Goal: Connect with others: Connect with other users

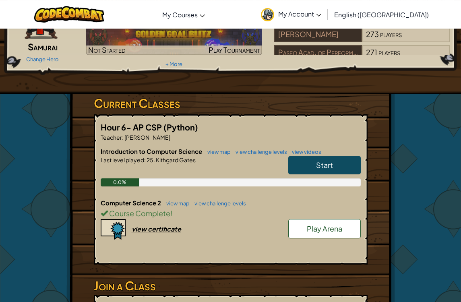
scroll to position [75, 0]
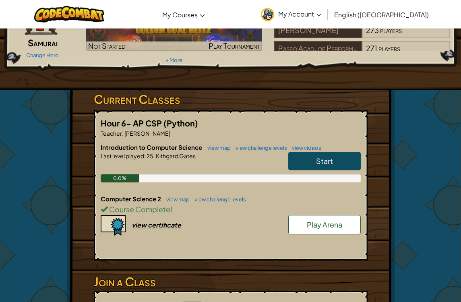
click at [146, 222] on div "view certificate" at bounding box center [157, 225] width 50 height 8
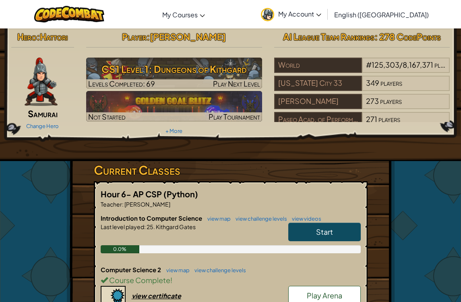
scroll to position [0, 0]
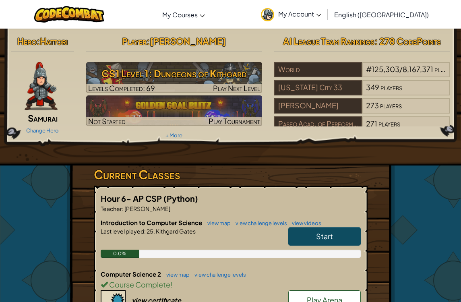
click at [291, 93] on div "[US_STATE] City 33" at bounding box center [318, 87] width 88 height 15
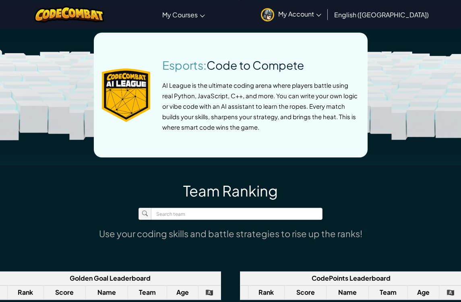
scroll to position [395, 0]
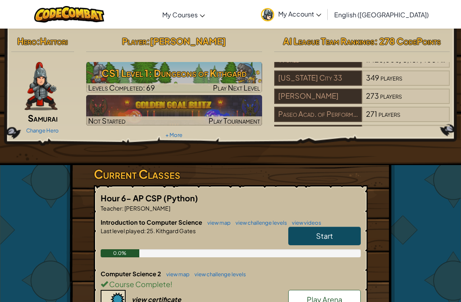
scroll to position [9, 0]
click at [336, 96] on div "[PERSON_NAME]" at bounding box center [318, 96] width 88 height 15
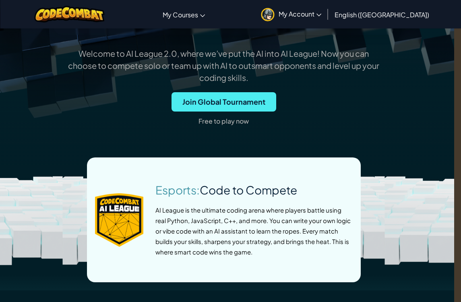
scroll to position [268, 7]
